Goal: Navigation & Orientation: Go to known website

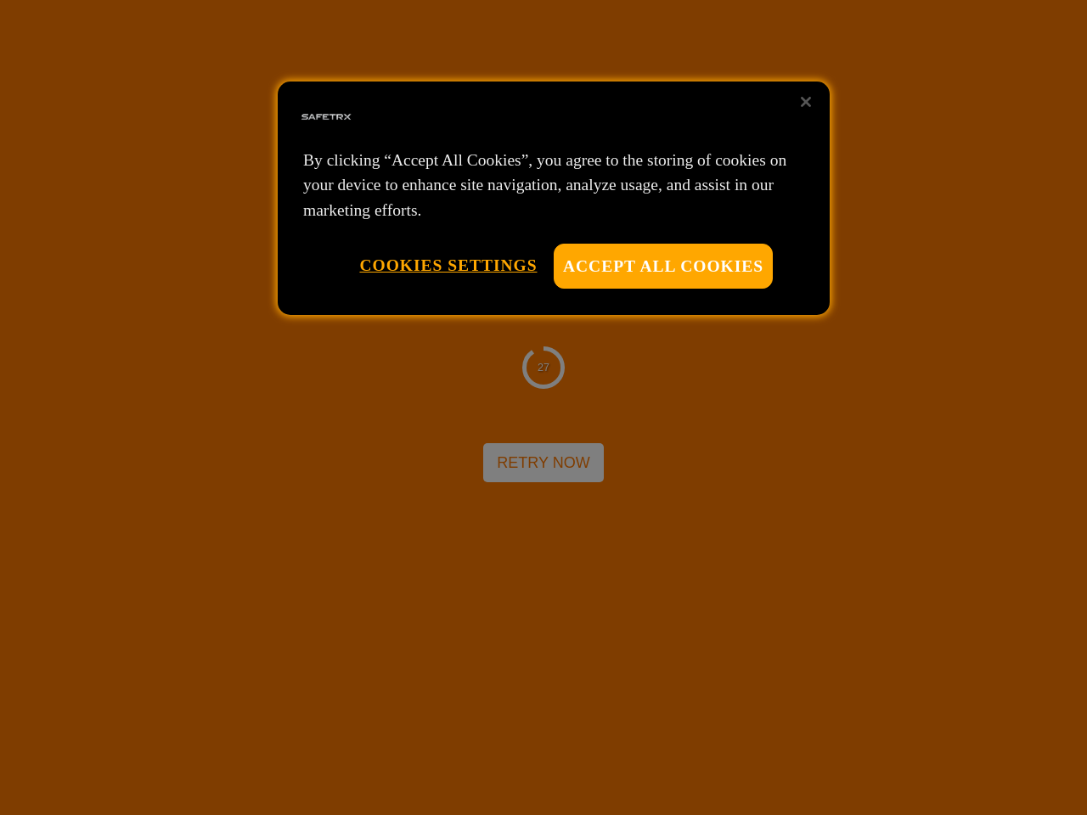
click at [544, 408] on div at bounding box center [543, 407] width 1087 height 815
click at [663, 266] on button "Accept All Cookies" at bounding box center [663, 266] width 219 height 45
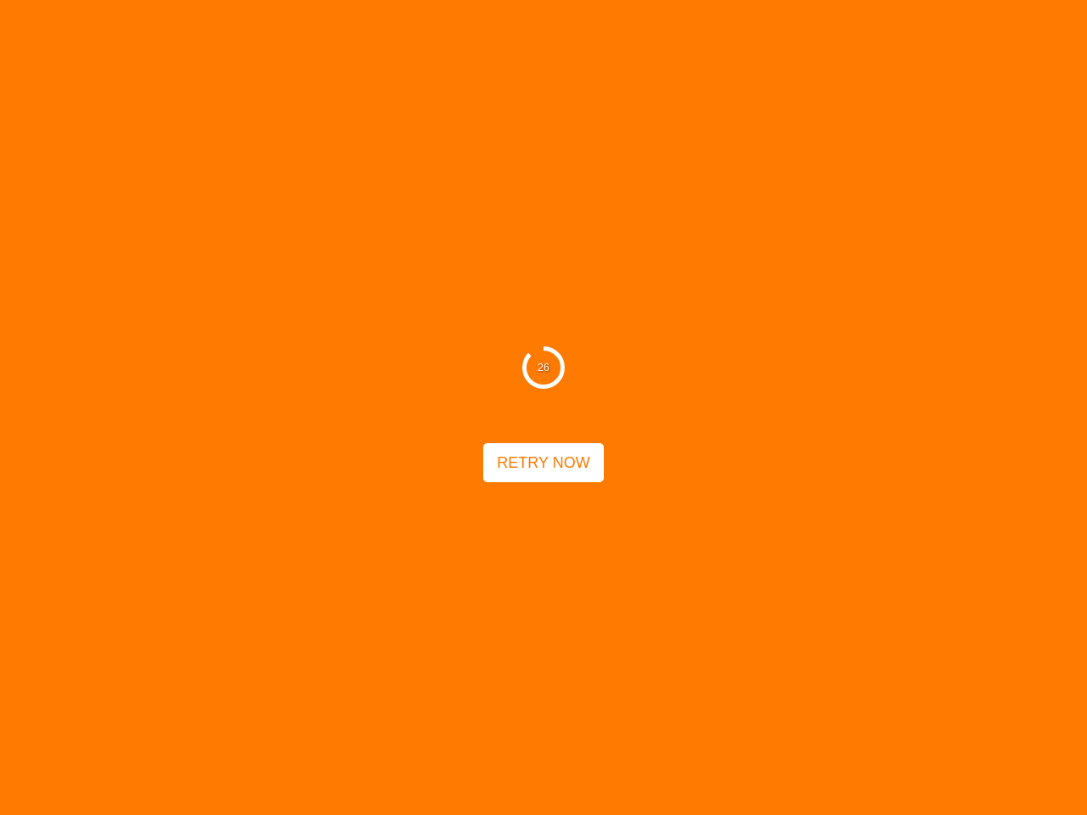
click at [448, 265] on button "Cookies Settings" at bounding box center [448, 265] width 178 height 43
click at [806, 102] on div "26 Retry Now" at bounding box center [543, 407] width 1087 height 815
